Goal: Information Seeking & Learning: Learn about a topic

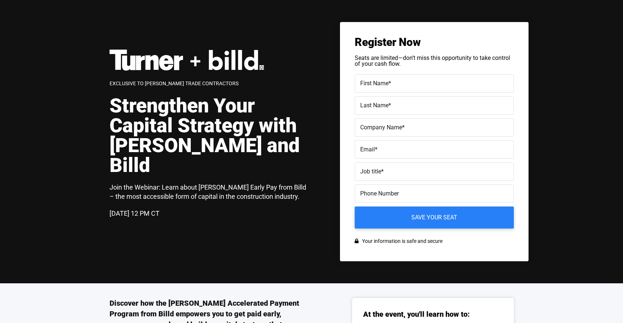
click at [141, 86] on span "Exclusive to [PERSON_NAME] Trade Contractors" at bounding box center [173, 83] width 129 height 6
drag, startPoint x: 109, startPoint y: 64, endPoint x: 284, endPoint y: 301, distance: 295.3
drag, startPoint x: 242, startPoint y: 187, endPoint x: 227, endPoint y: 70, distance: 117.7
click at [241, 184] on h3 "Join the Webinar: Learn about [PERSON_NAME] Early Pay from Billd – the most acc…" at bounding box center [210, 192] width 202 height 18
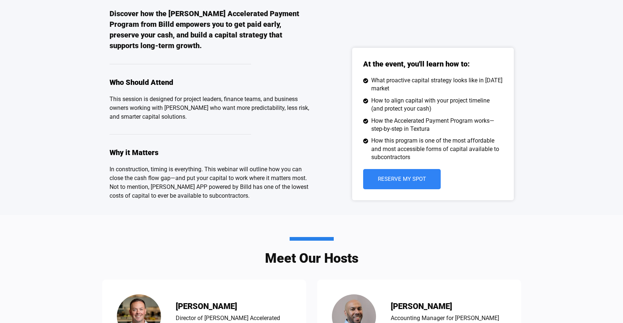
scroll to position [288, 0]
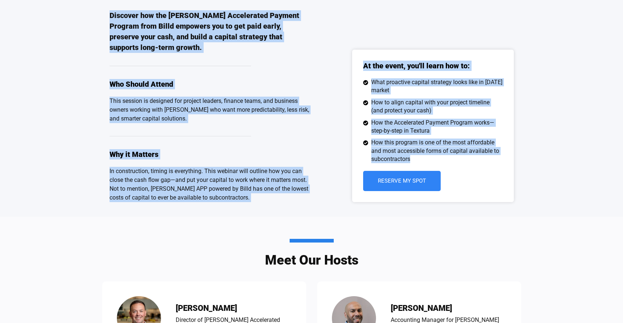
drag, startPoint x: 418, startPoint y: 146, endPoint x: 101, endPoint y: 16, distance: 342.5
click at [101, 16] on div "Discover how the [PERSON_NAME] Accelerated Payment Program from Billd empowers …" at bounding box center [311, 106] width 623 height 221
copy div "Loremips dol sit Ametco Adipiscinge Seddoei Tempori utla Etdol magnaali eni ad …"
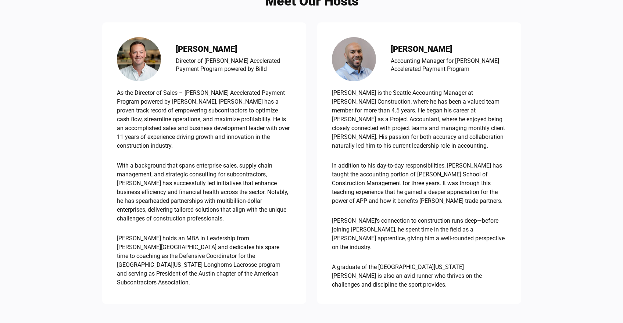
scroll to position [726, 0]
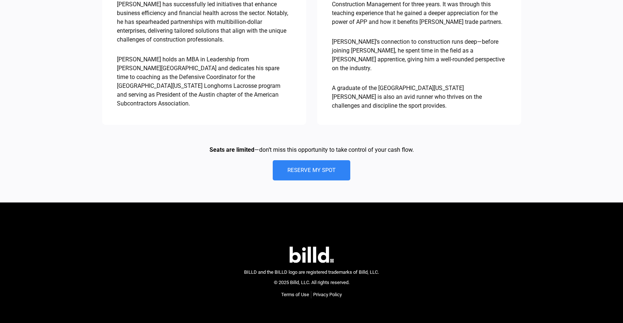
drag, startPoint x: 424, startPoint y: 134, endPoint x: 369, endPoint y: 139, distance: 55.3
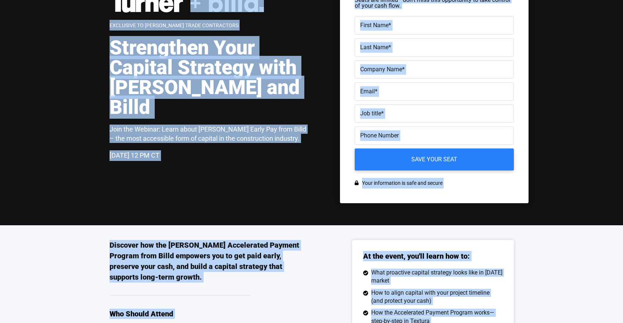
scroll to position [32, 0]
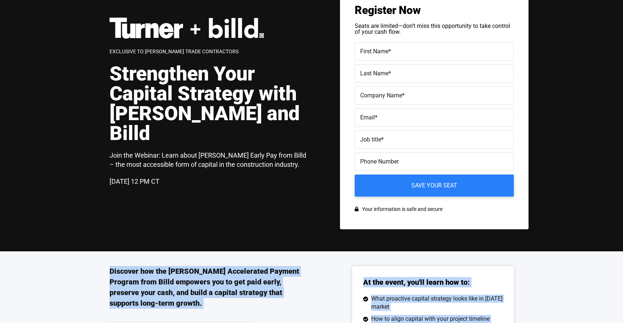
drag, startPoint x: 366, startPoint y: 154, endPoint x: 99, endPoint y: 265, distance: 289.2
copy div "Loremips dol sit Ametco Adipiscinge Seddoei Tempori utla Etdol magnaali eni ad …"
click at [182, 179] on div "Exclusive to [PERSON_NAME] Trade Contractors Strengthen Your Capital Strategy w…" at bounding box center [213, 110] width 209 height 184
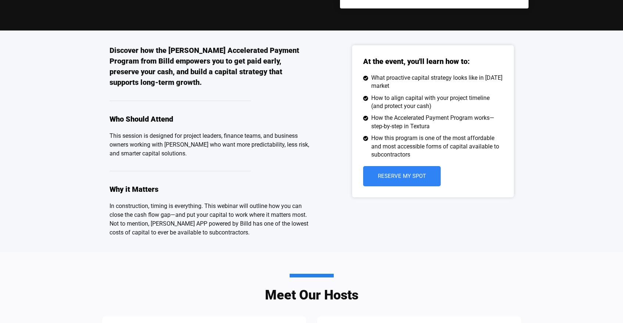
scroll to position [247, 0]
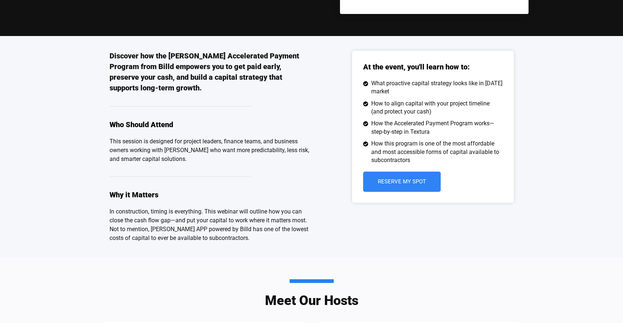
click at [199, 137] on p "This session is designed for project leaders, finance teams, and business owner…" at bounding box center [210, 150] width 202 height 26
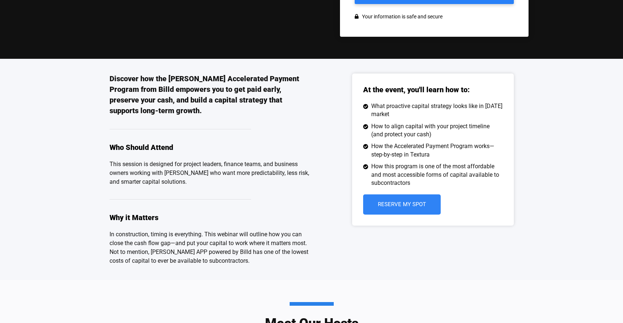
scroll to position [220, 0]
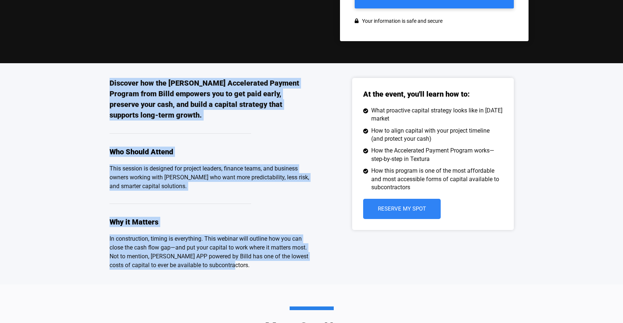
drag, startPoint x: 259, startPoint y: 258, endPoint x: 162, endPoint y: 64, distance: 216.5
click at [162, 64] on div "Discover how the [PERSON_NAME] Accelerated Payment Program from Billd empowers …" at bounding box center [311, 173] width 404 height 221
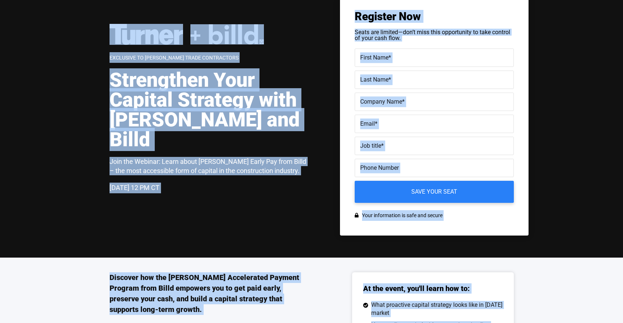
scroll to position [14, 0]
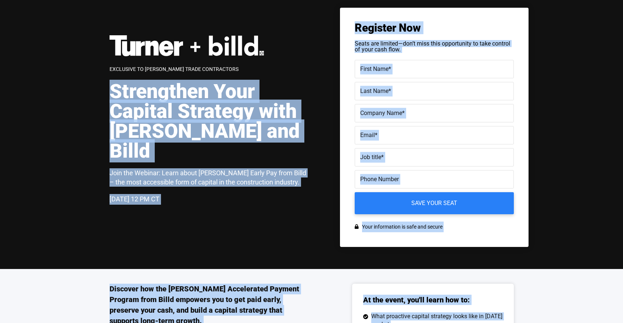
copy div "Loremipsum Dolo Sitamet Consecte adip Elitse doe Tempo Inci utl Etdolor: Magna …"
drag, startPoint x: 453, startPoint y: 205, endPoint x: 111, endPoint y: 104, distance: 356.4
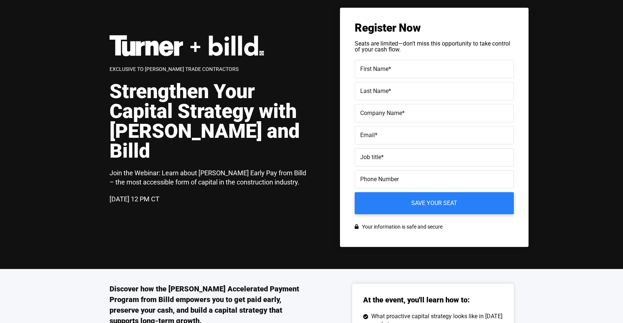
click at [295, 187] on div "Exclusive to [PERSON_NAME] Trade Contractors Strengthen Your Capital Strategy w…" at bounding box center [213, 127] width 209 height 184
